Goal: Task Accomplishment & Management: Manage account settings

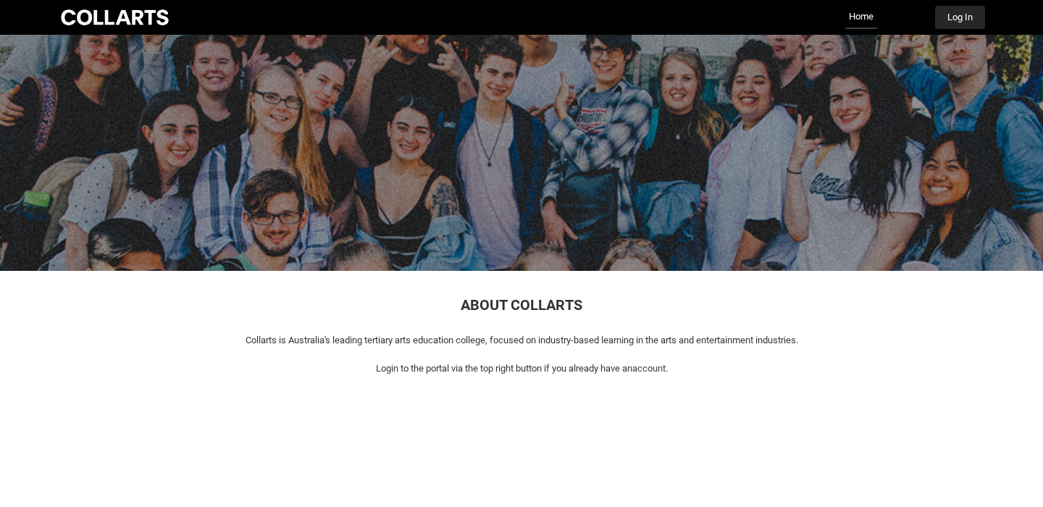
click at [962, 20] on button "Log In" at bounding box center [960, 17] width 50 height 23
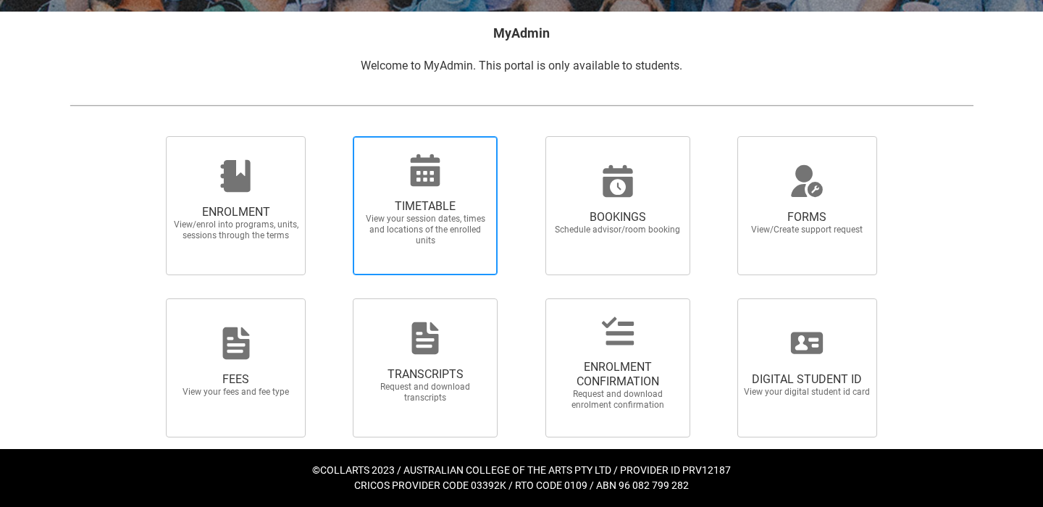
scroll to position [277, 0]
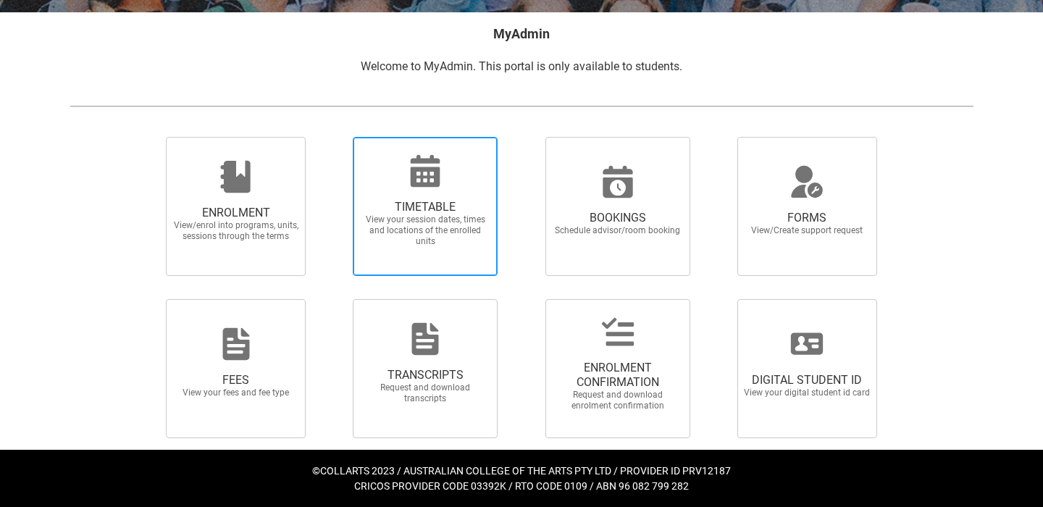
click at [439, 172] on icon at bounding box center [426, 171] width 30 height 32
click at [335, 137] on input "TIMETABLE View your session dates, times and locations of the enrolled units" at bounding box center [334, 136] width 1 height 1
radio input "true"
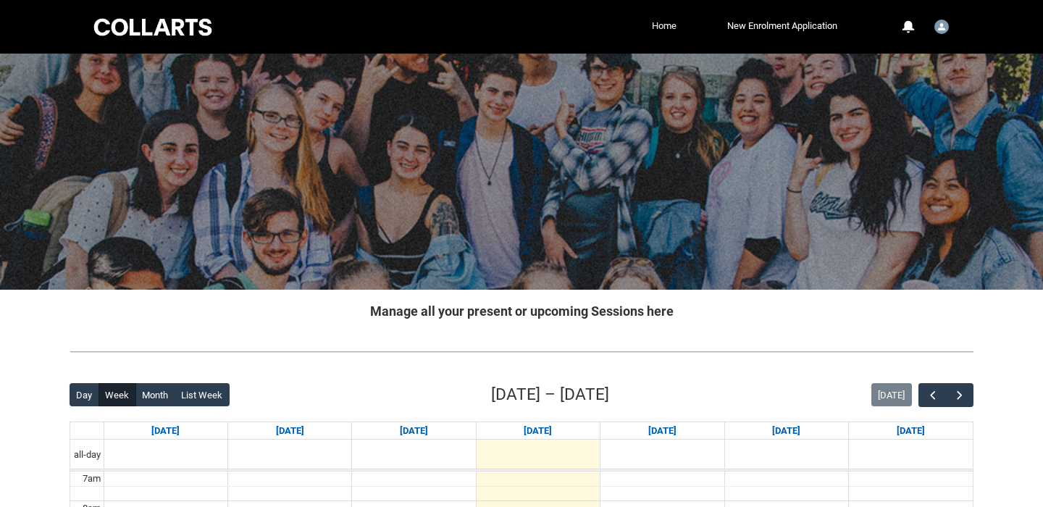
click at [661, 24] on link "Home" at bounding box center [664, 26] width 32 height 22
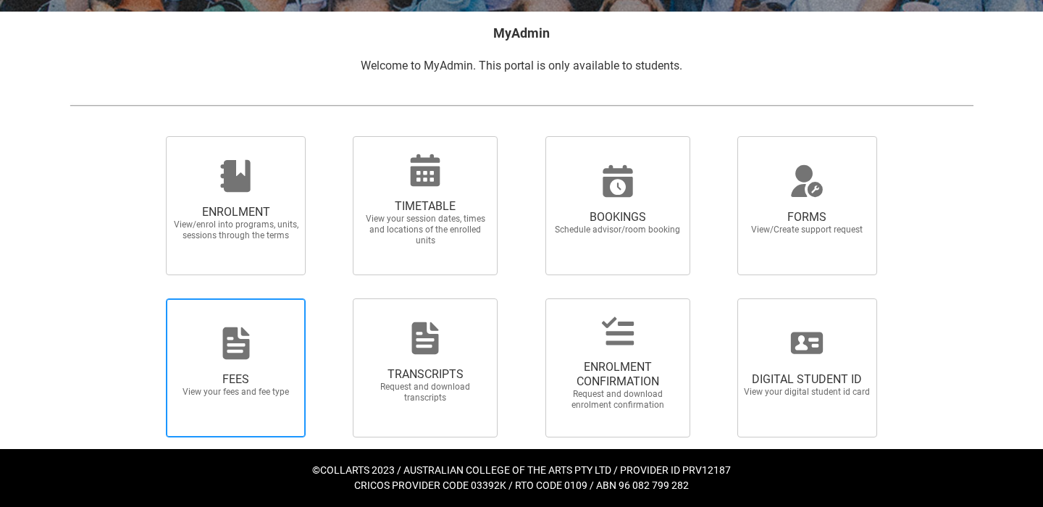
scroll to position [277, 0]
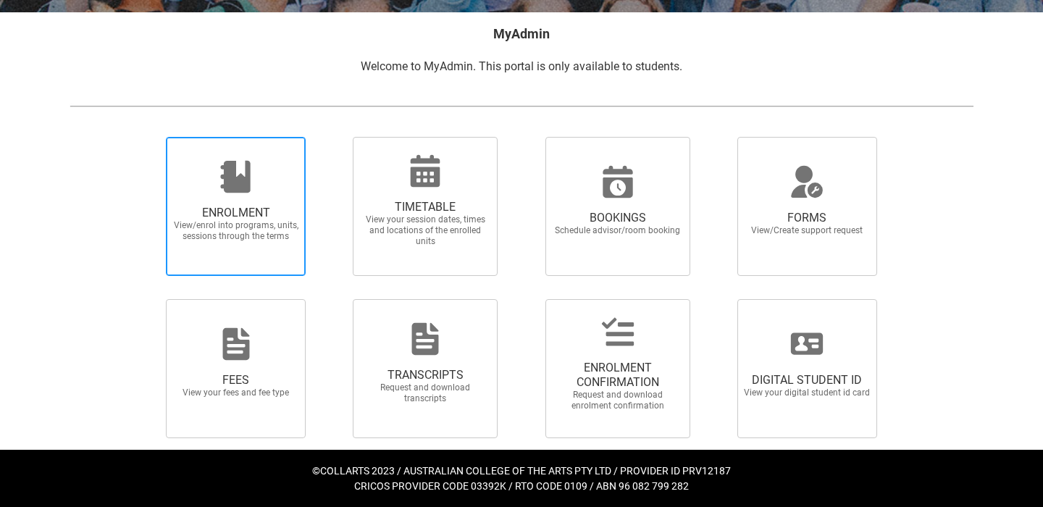
click at [249, 174] on icon at bounding box center [235, 177] width 30 height 32
click at [149, 137] on input "ENROLMENT View/enrol into programs, units, sessions through the terms" at bounding box center [148, 136] width 1 height 1
radio input "true"
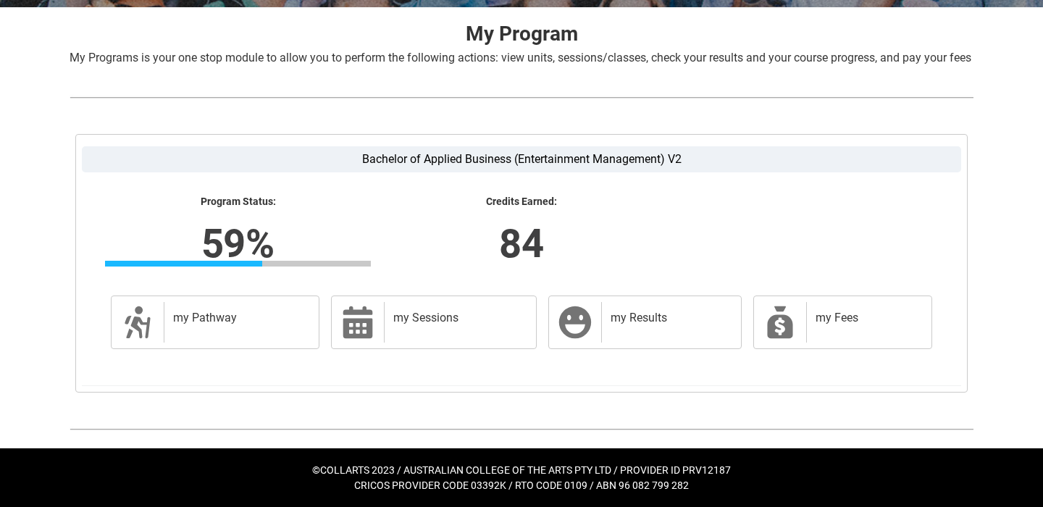
scroll to position [298, 0]
click at [259, 325] on h2 "my Pathway" at bounding box center [238, 318] width 131 height 14
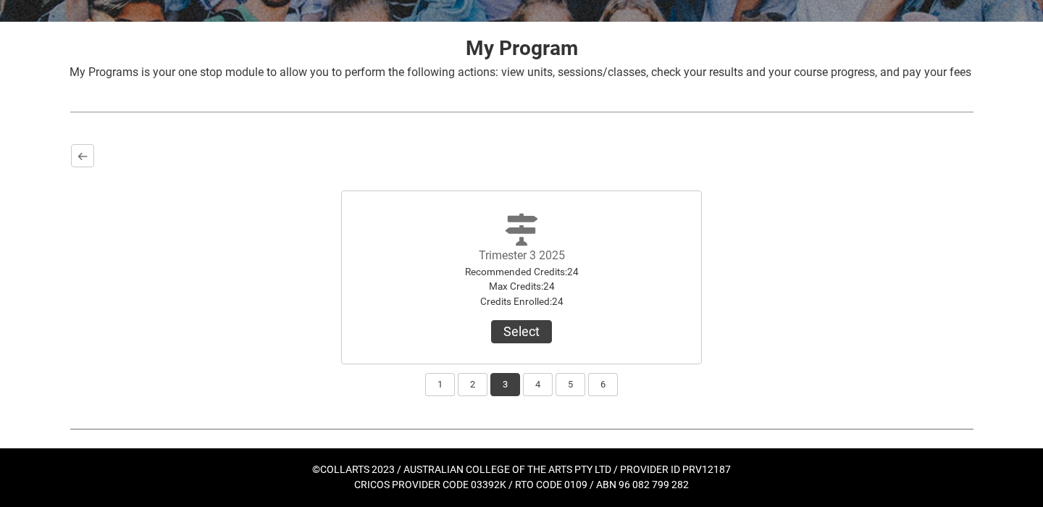
scroll to position [284, 0]
click at [80, 156] on lightning-primitive-icon "button" at bounding box center [83, 156] width 10 height 11
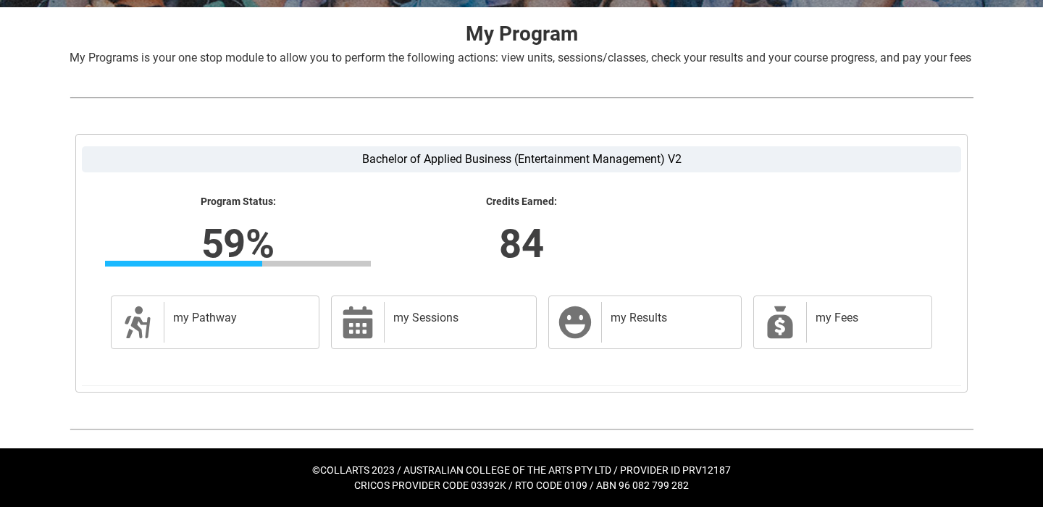
scroll to position [298, 0]
